Goal: Check status

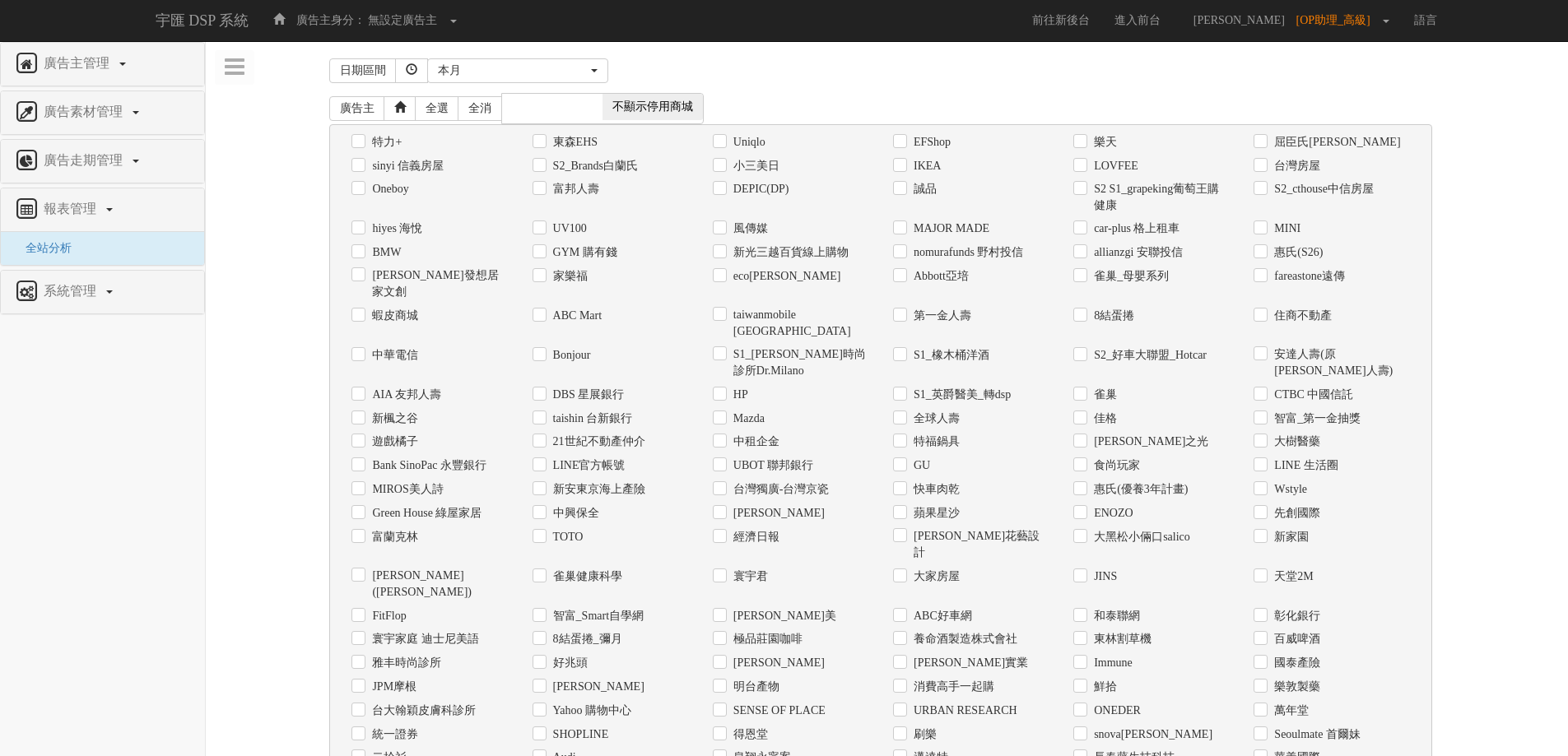
click at [763, 147] on label "Uniqlo" at bounding box center [746, 143] width 36 height 17
click at [723, 147] on input "Uniqlo" at bounding box center [719, 142] width 11 height 11
checkbox input "true"
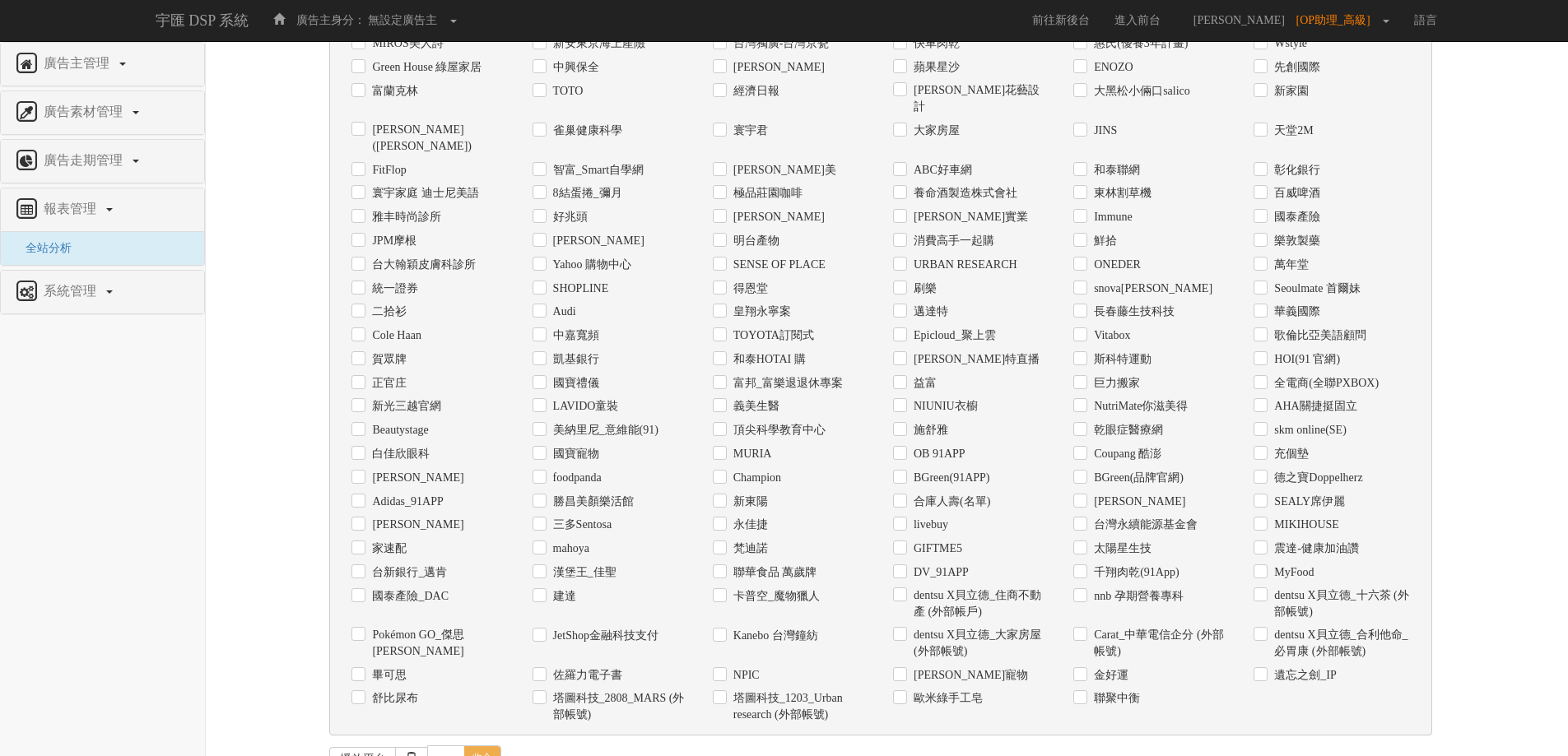
scroll to position [551, 0]
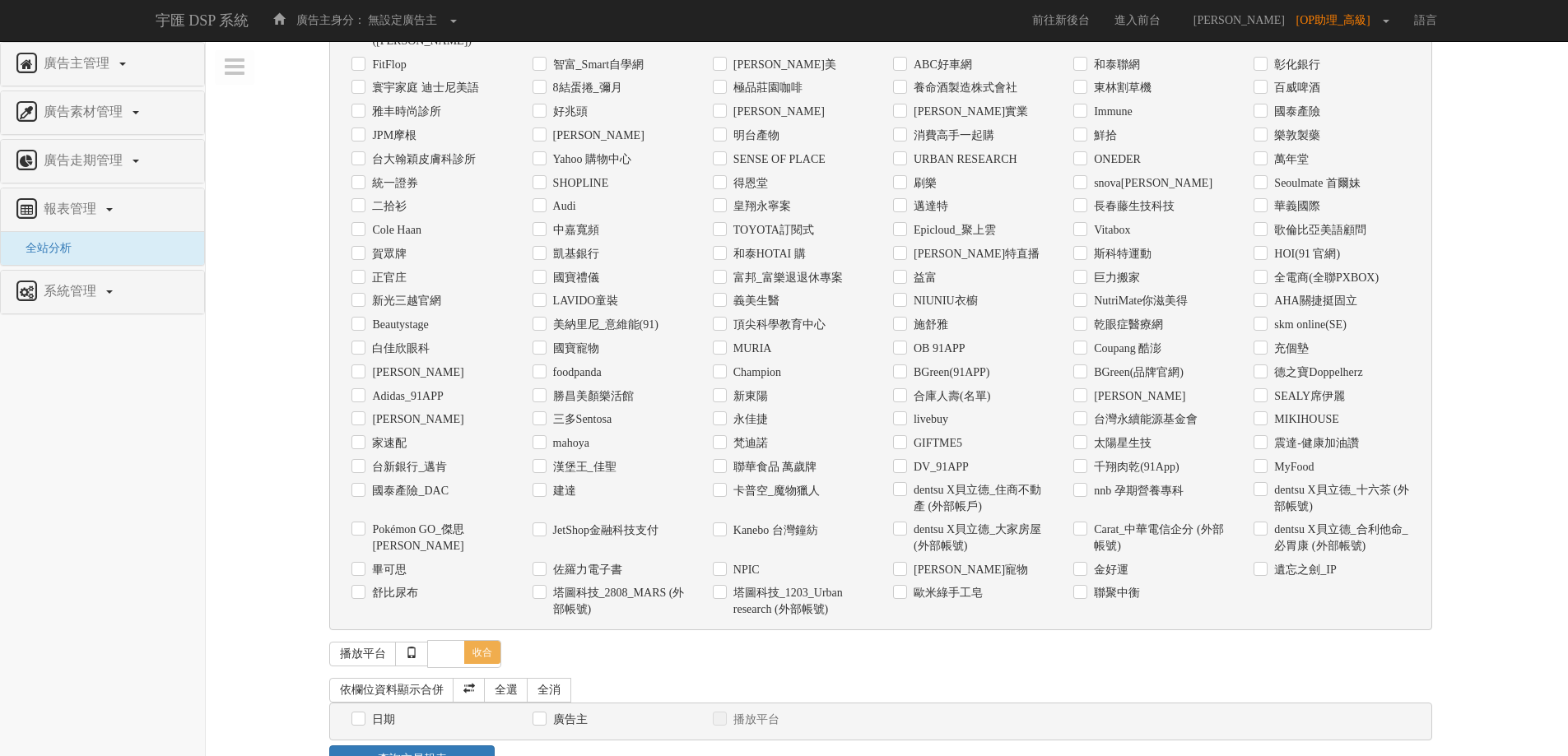
click at [377, 712] on label "日期" at bounding box center [380, 720] width 27 height 17
click at [362, 715] on input "日期" at bounding box center [357, 720] width 11 height 11
checkbox input "true"
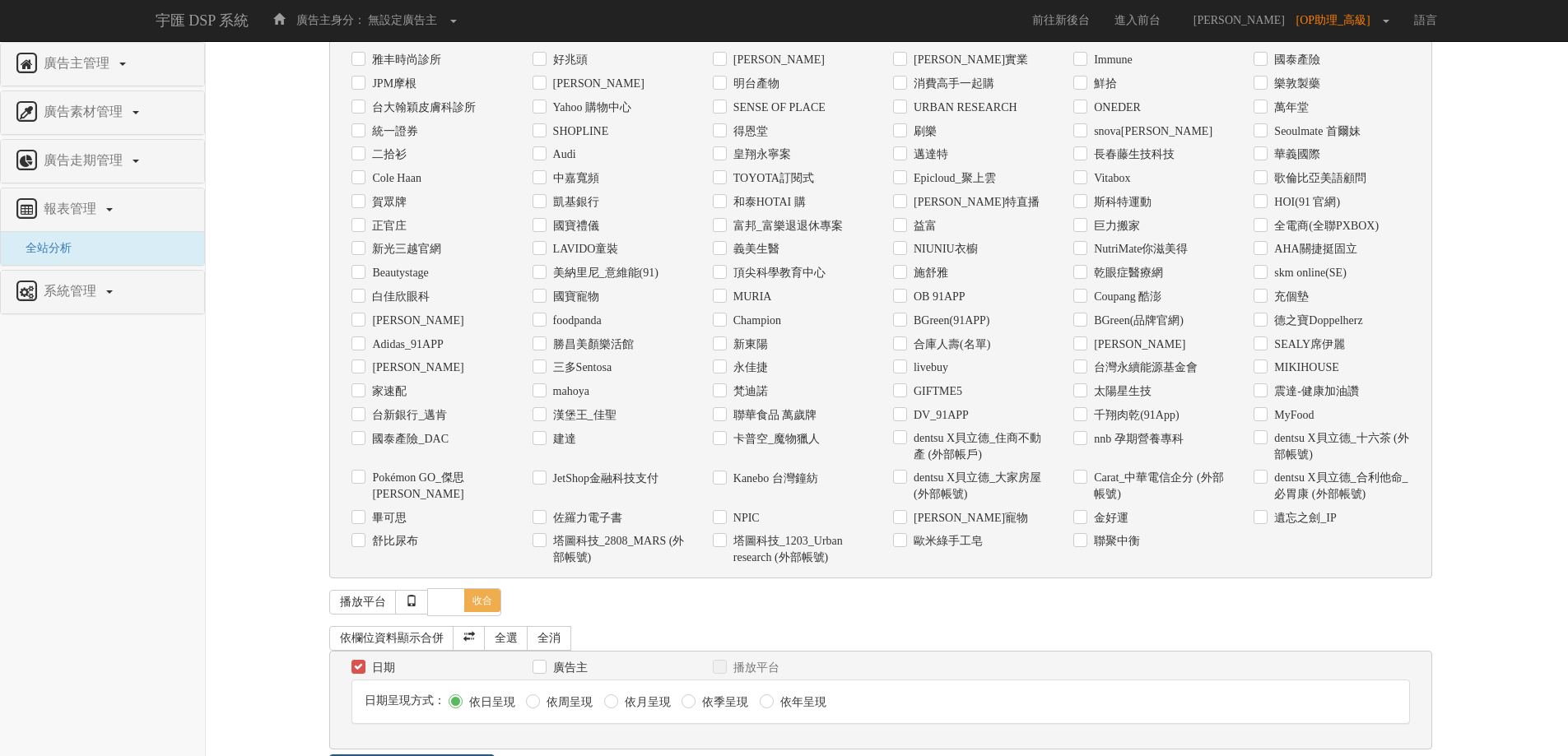
click at [392, 754] on link "查詢交易報表" at bounding box center [412, 768] width 166 height 28
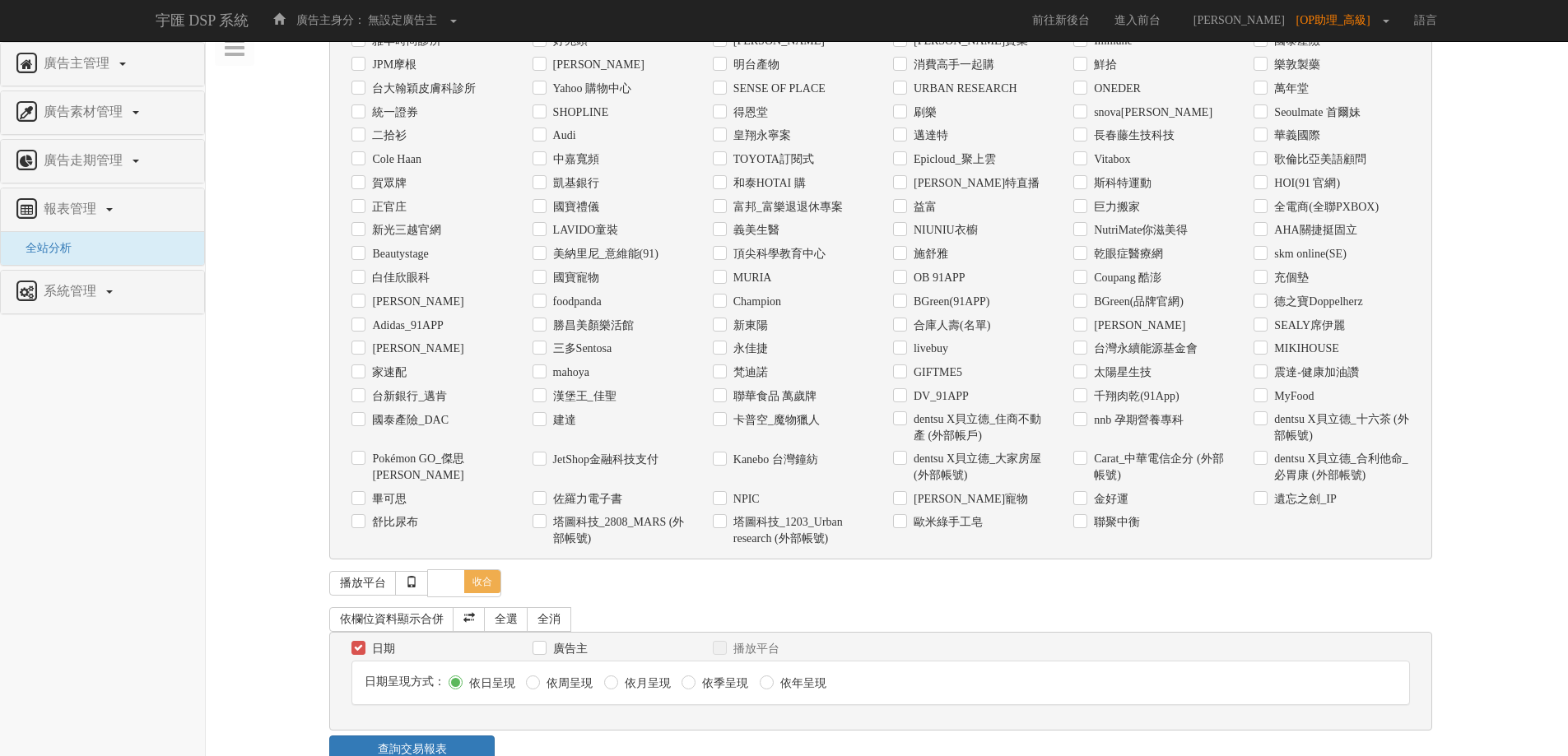
scroll to position [910, 0]
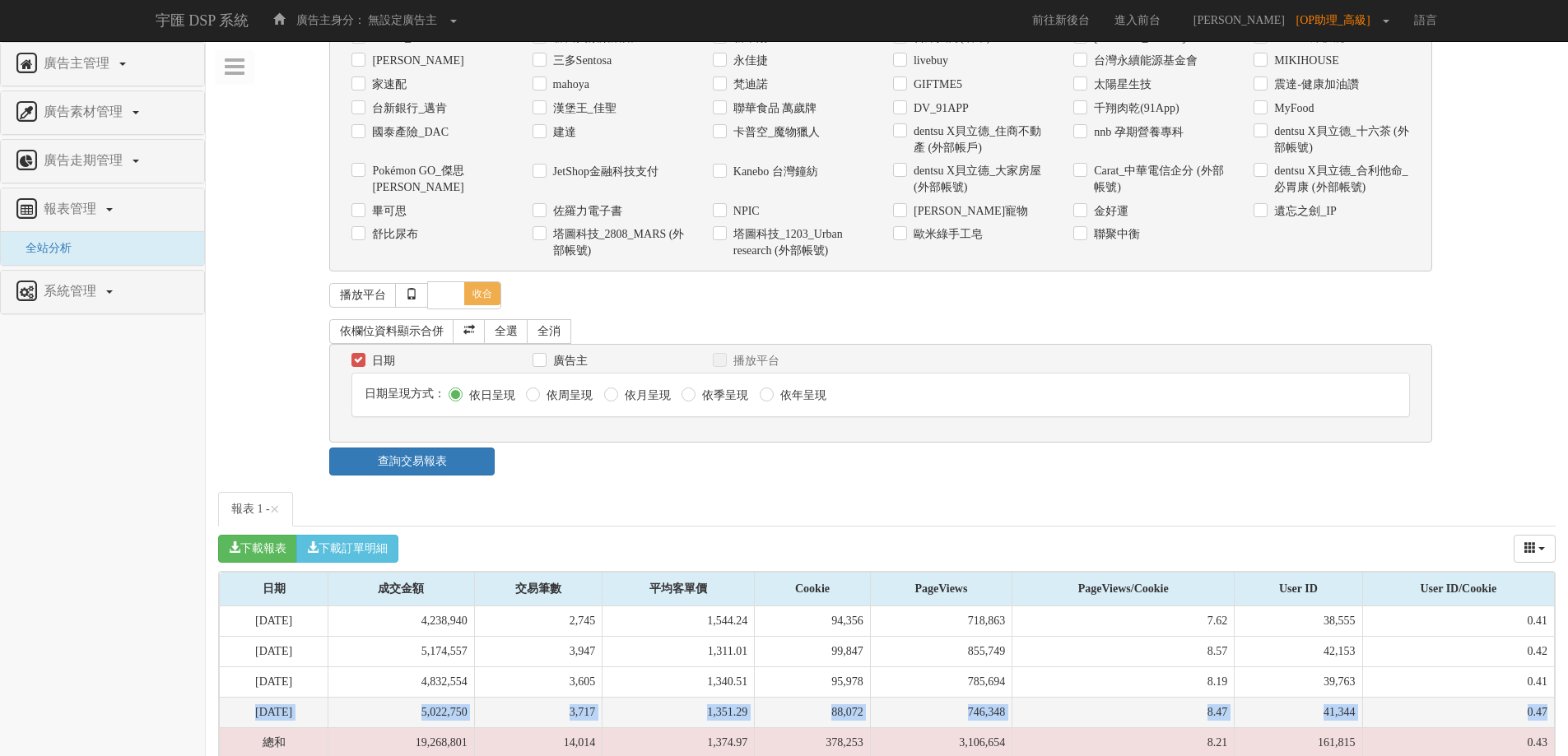
drag, startPoint x: 243, startPoint y: 665, endPoint x: 1546, endPoint y: 658, distance: 1303.0
click at [1546, 697] on tr "[DATE] 5,022,750 3,717 1,351.29 88,072 746,348 8.47 41,344 0.47" at bounding box center [886, 712] width 1335 height 30
copy tr "[DATE] 5,022,750 3,717 1,351.29 88,072 746,348 8.47 41,344 0.47"
